Goal: Transaction & Acquisition: Purchase product/service

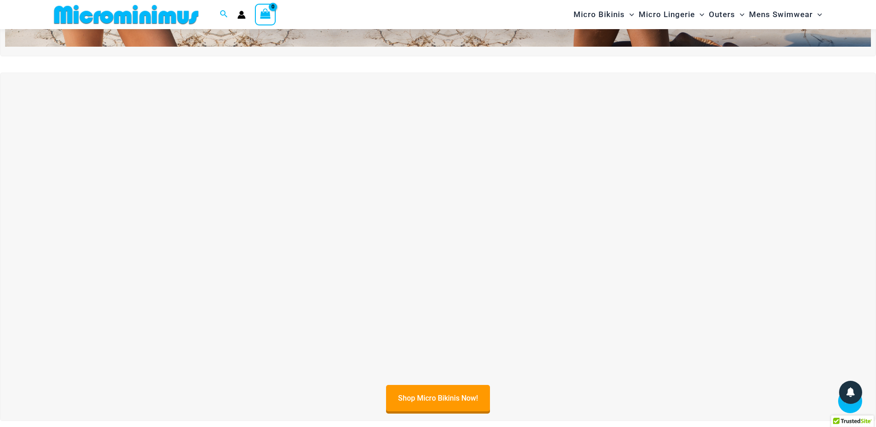
scroll to position [39, 0]
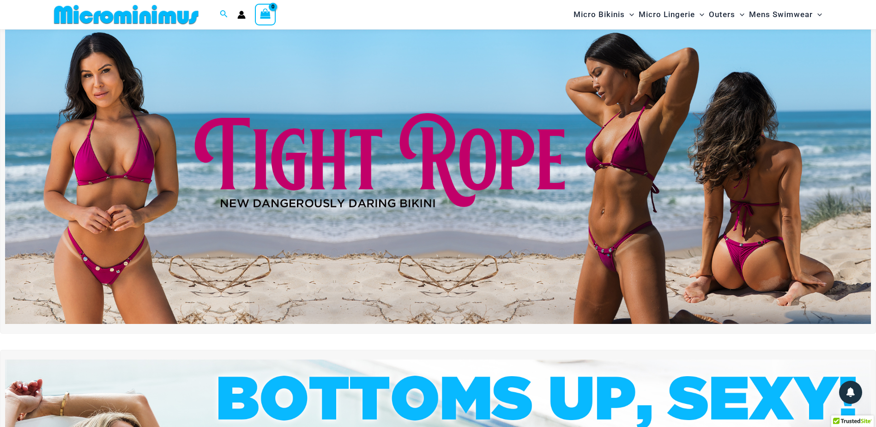
click at [523, 175] on img at bounding box center [438, 177] width 866 height 294
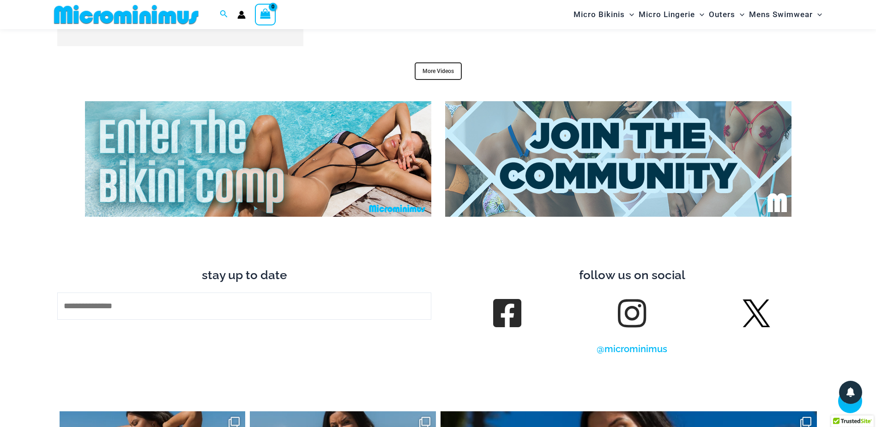
scroll to position [3759, 0]
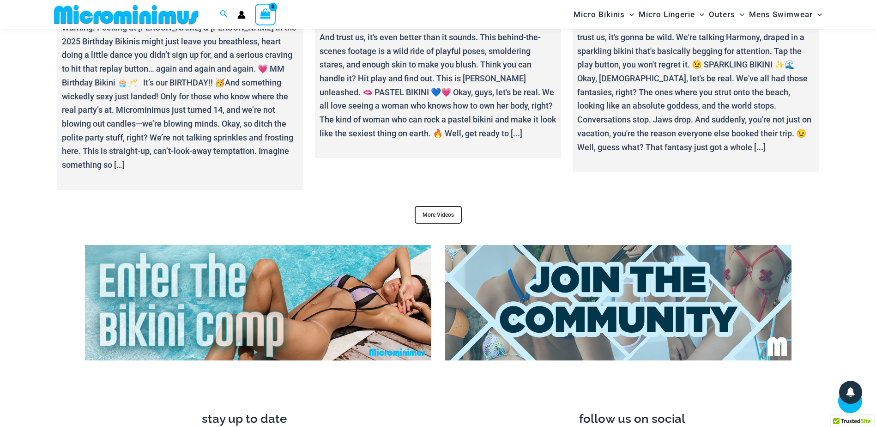
click at [586, 282] on img at bounding box center [618, 302] width 346 height 115
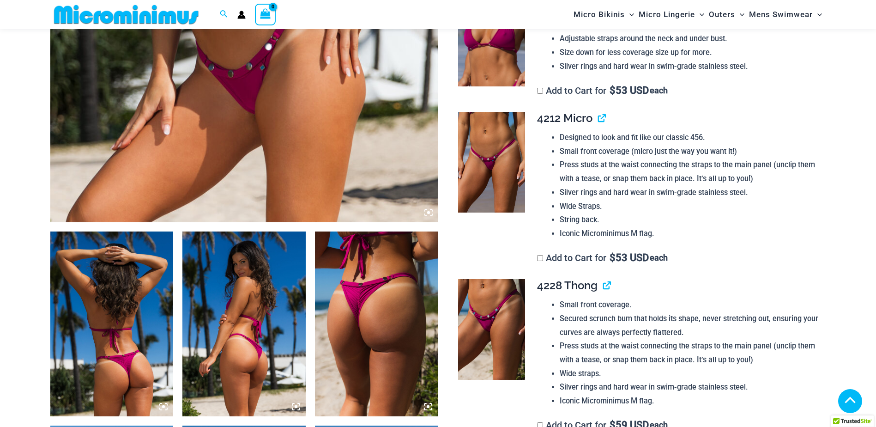
scroll to position [915, 0]
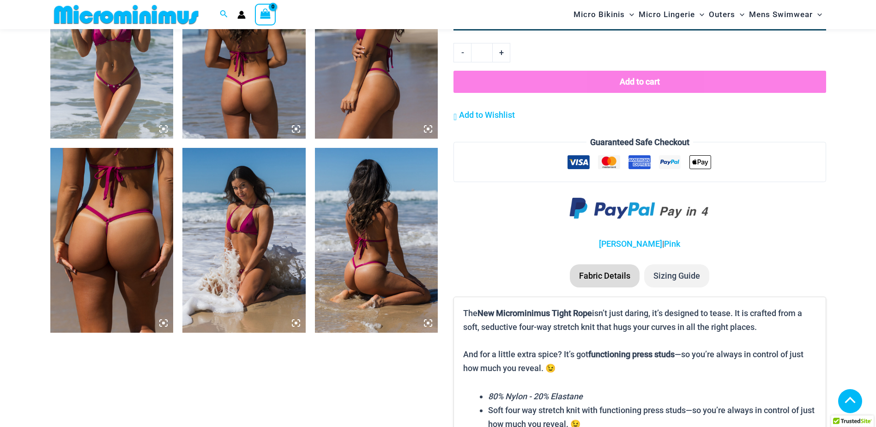
click at [123, 259] on img at bounding box center [111, 240] width 123 height 185
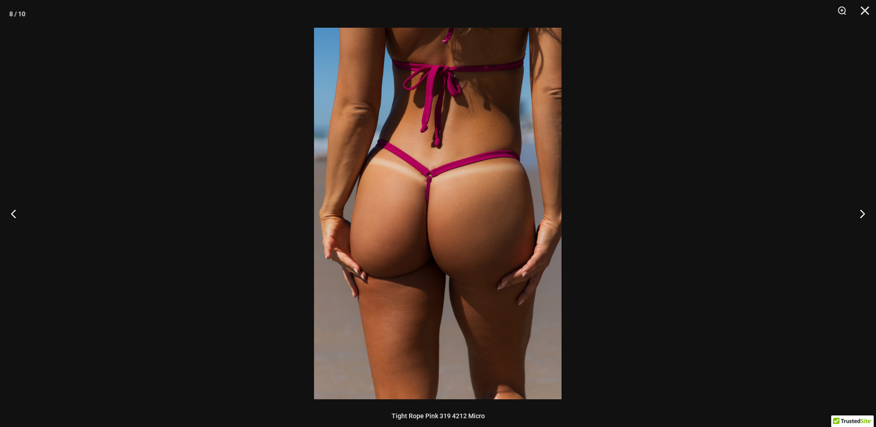
click at [488, 216] on img at bounding box center [437, 213] width 247 height 371
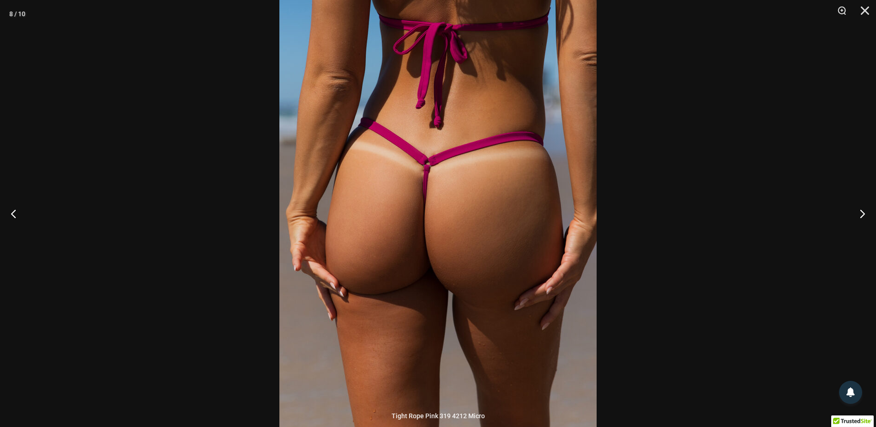
click at [725, 180] on div at bounding box center [438, 213] width 876 height 427
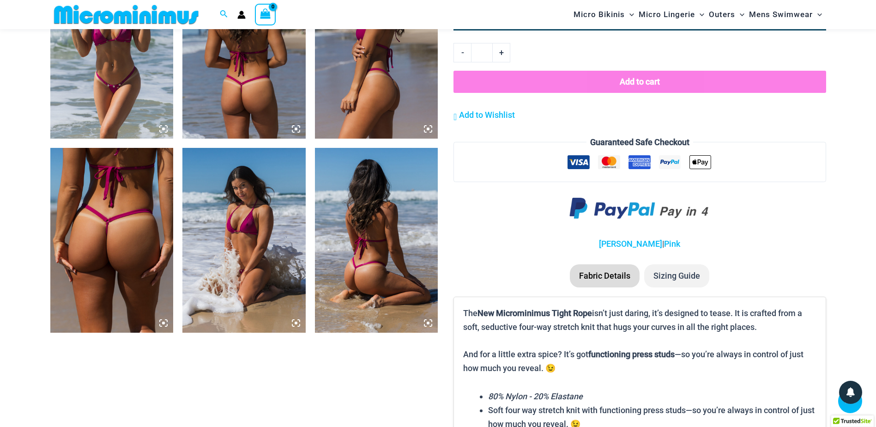
click at [429, 231] on img at bounding box center [376, 240] width 123 height 185
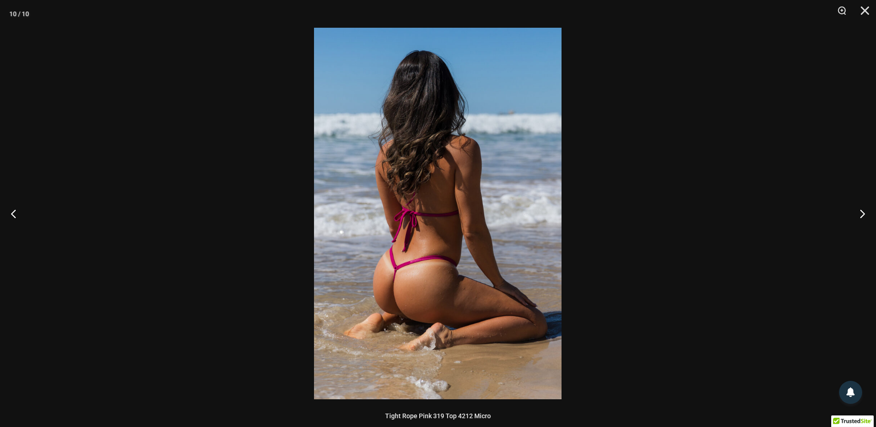
click at [430, 231] on img at bounding box center [437, 213] width 247 height 371
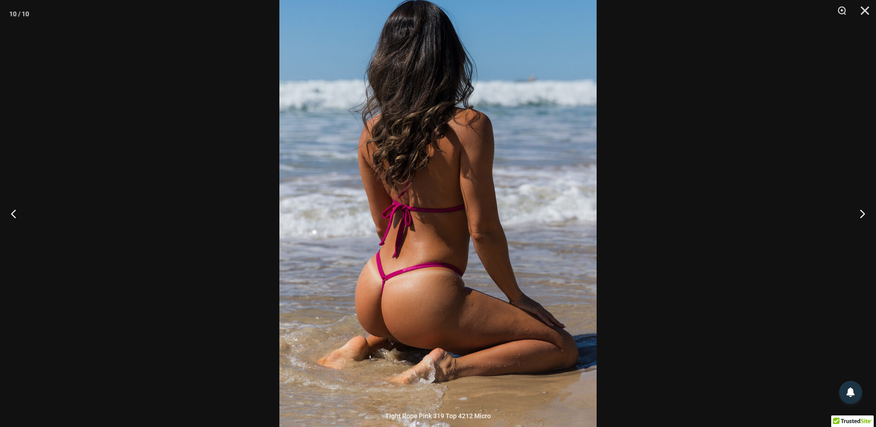
click at [827, 121] on div at bounding box center [438, 213] width 876 height 427
